Goal: Task Accomplishment & Management: Manage account settings

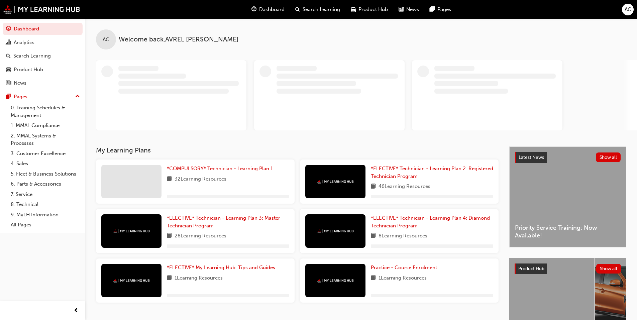
click at [631, 9] on span "AC" at bounding box center [628, 10] width 7 height 8
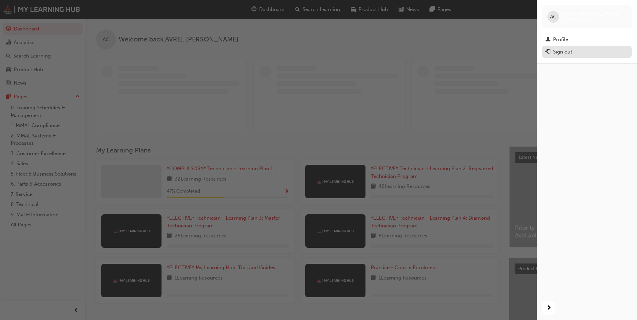
click at [566, 52] on div "Sign out" at bounding box center [562, 52] width 19 height 8
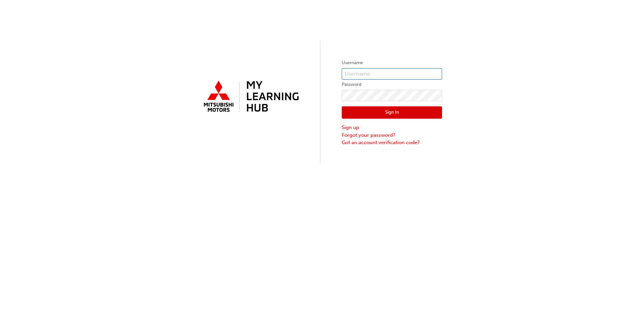
click at [366, 75] on input "text" at bounding box center [392, 73] width 100 height 11
type input "0005756702"
click at [401, 111] on button "Sign In" at bounding box center [392, 112] width 100 height 13
